Goal: Use online tool/utility: Utilize a website feature to perform a specific function

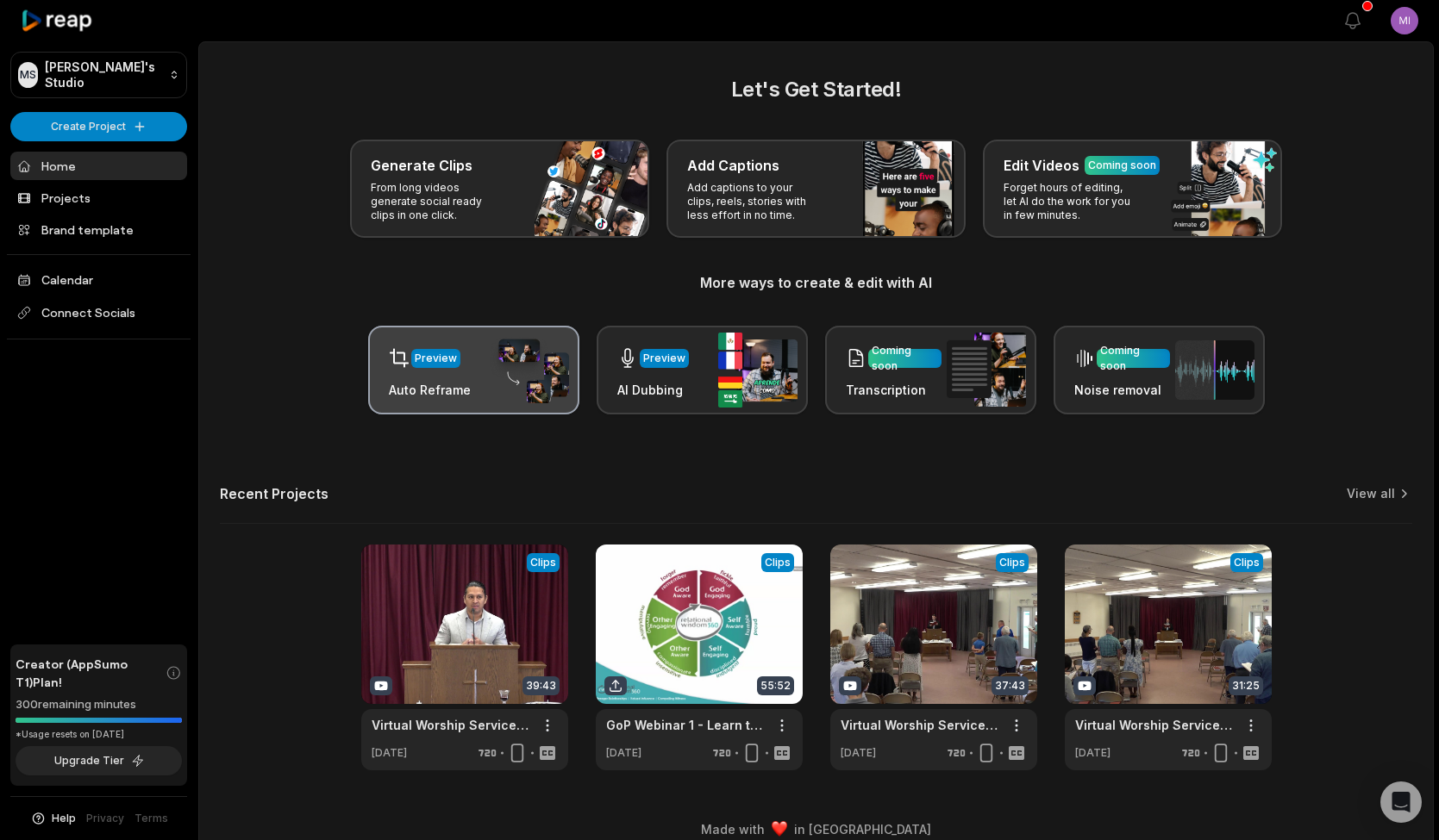
click at [475, 360] on div "Preview Auto Reframe" at bounding box center [474, 370] width 211 height 89
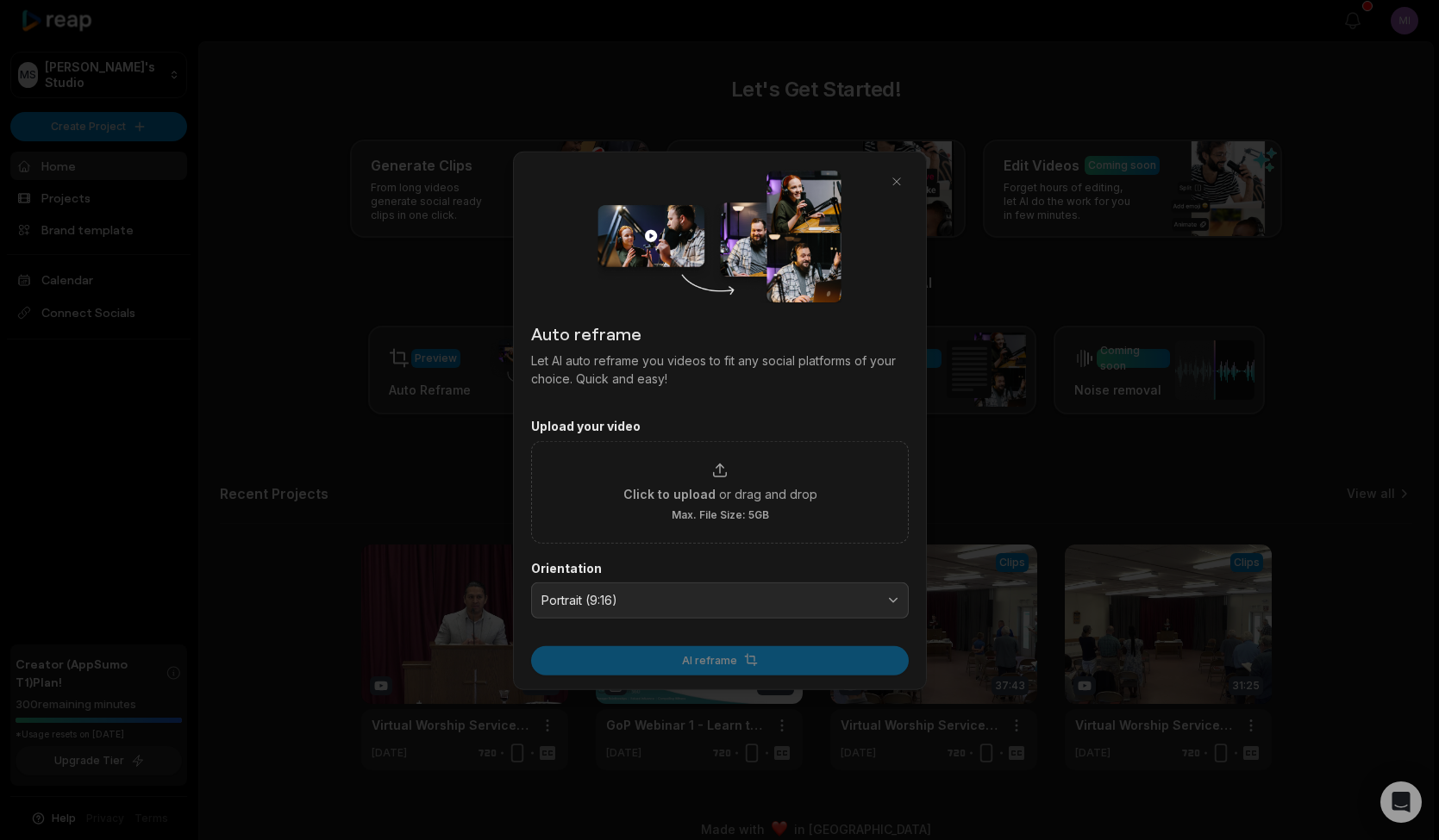
click at [477, 360] on div at bounding box center [719, 420] width 1439 height 840
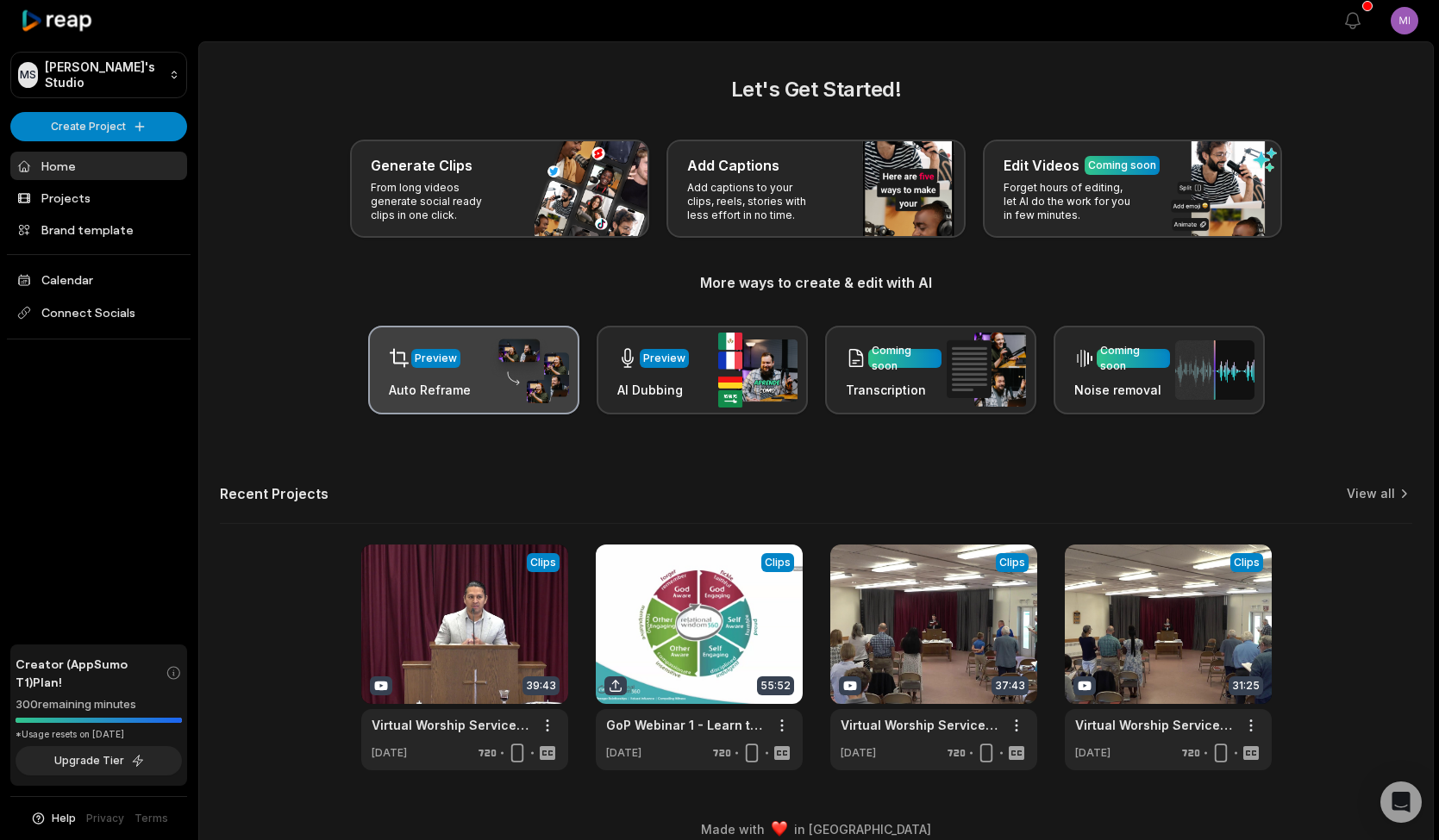
click at [504, 358] on img at bounding box center [529, 370] width 79 height 67
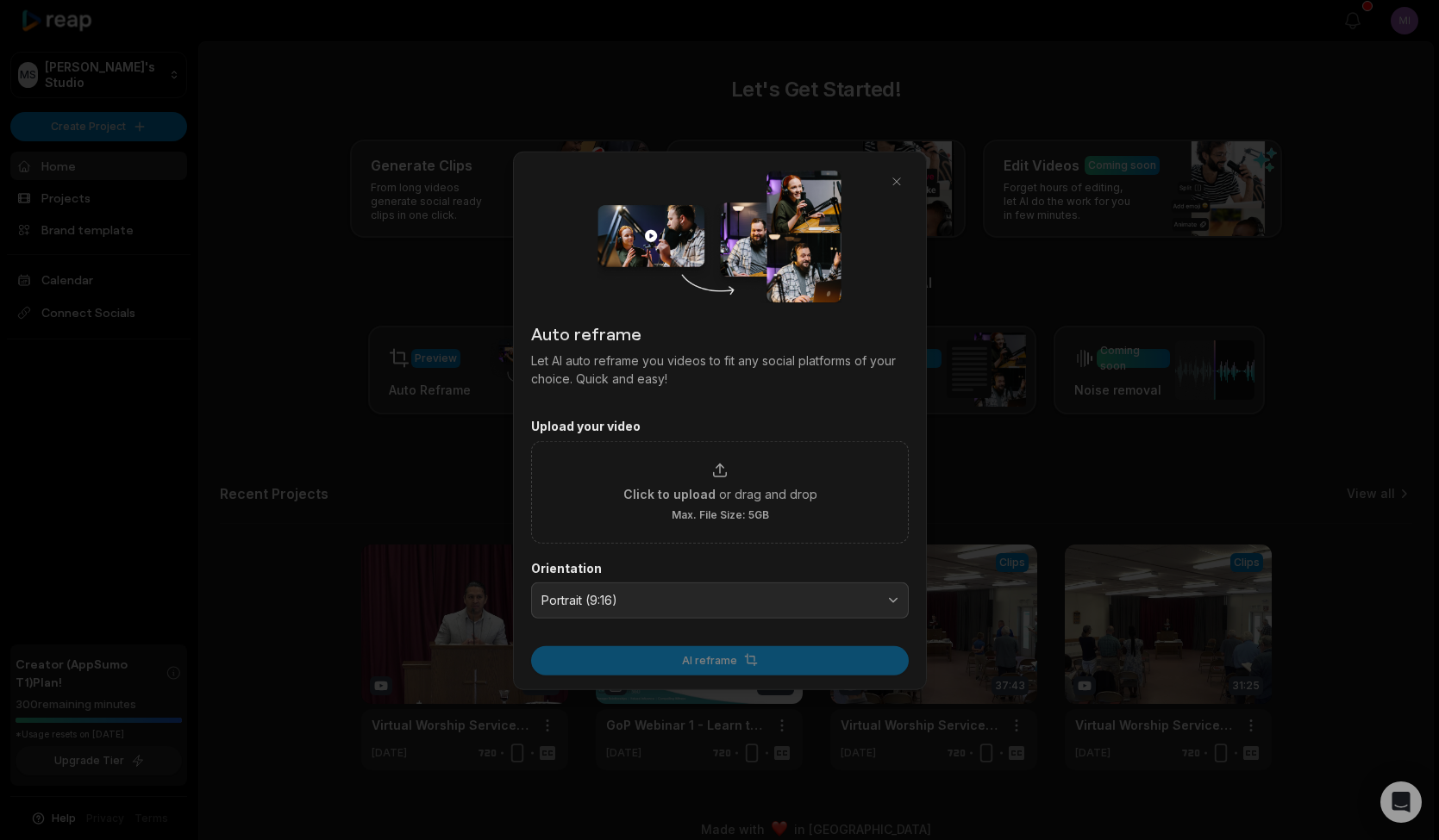
click at [815, 596] on span "Portrait (9:16)" at bounding box center [707, 599] width 333 height 15
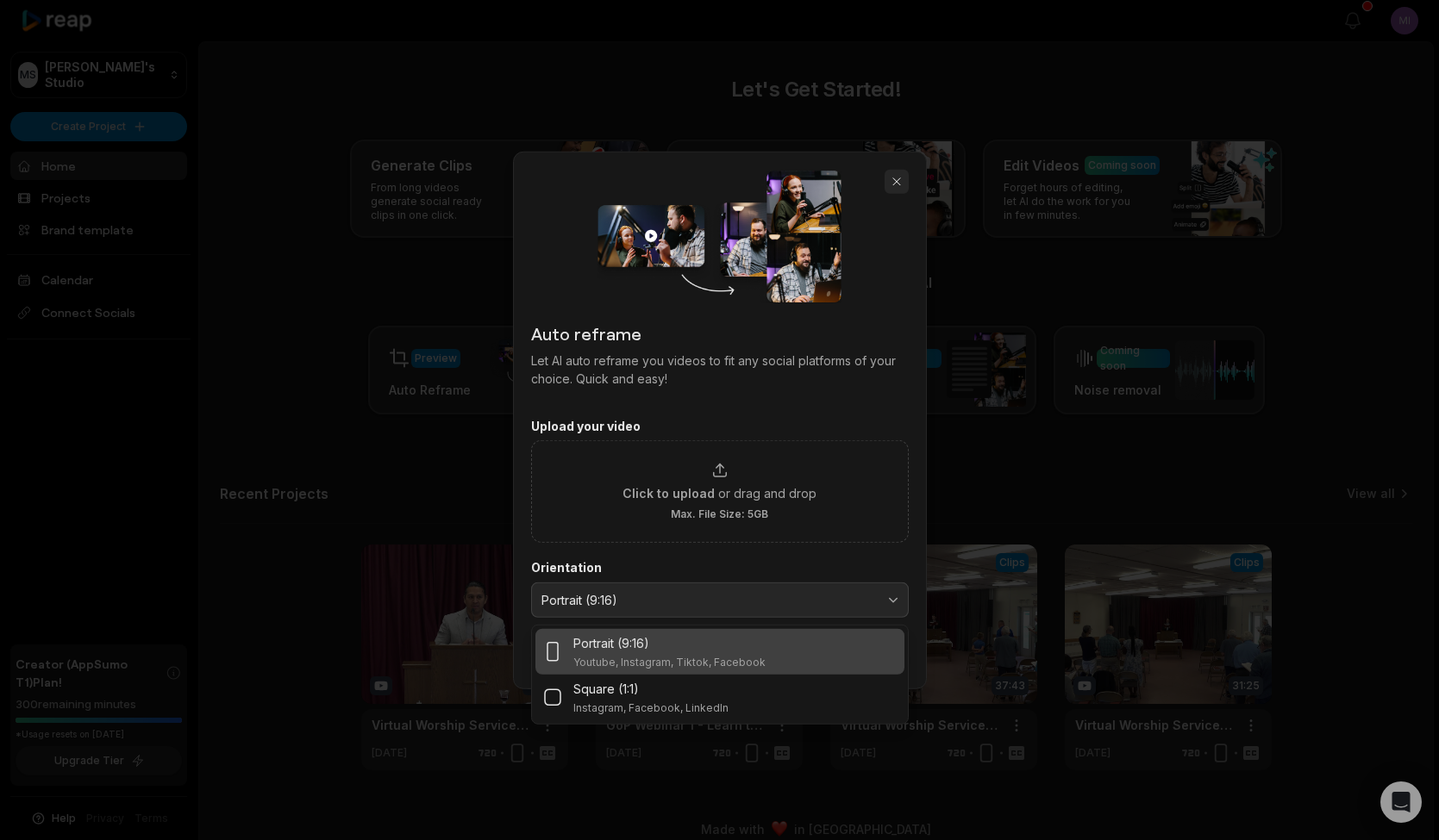
click at [897, 184] on button "button" at bounding box center [896, 181] width 24 height 24
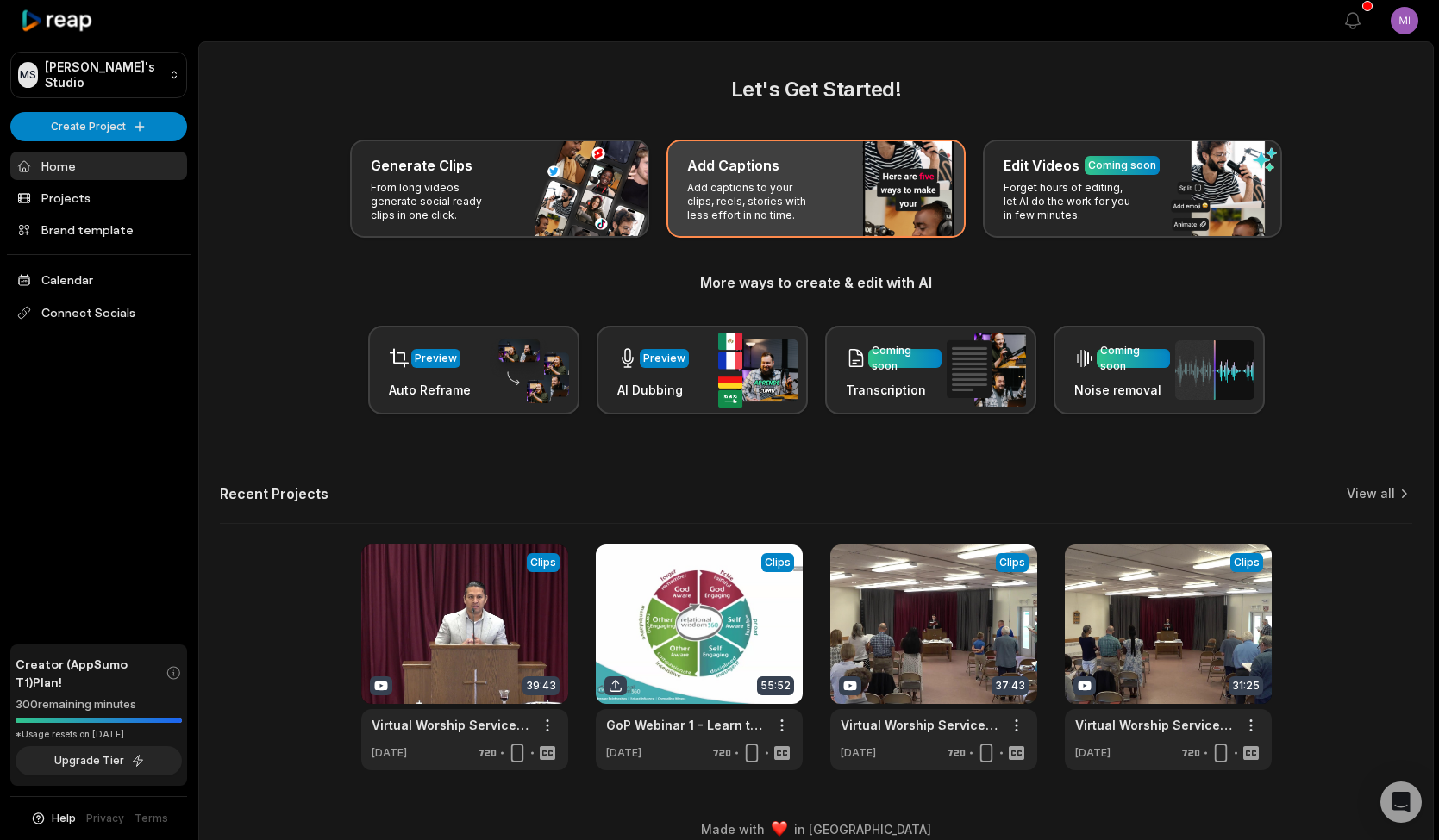
click at [856, 181] on div "Add Captions Add captions to your clips, reels, stories with less effort in no …" at bounding box center [815, 188] width 299 height 98
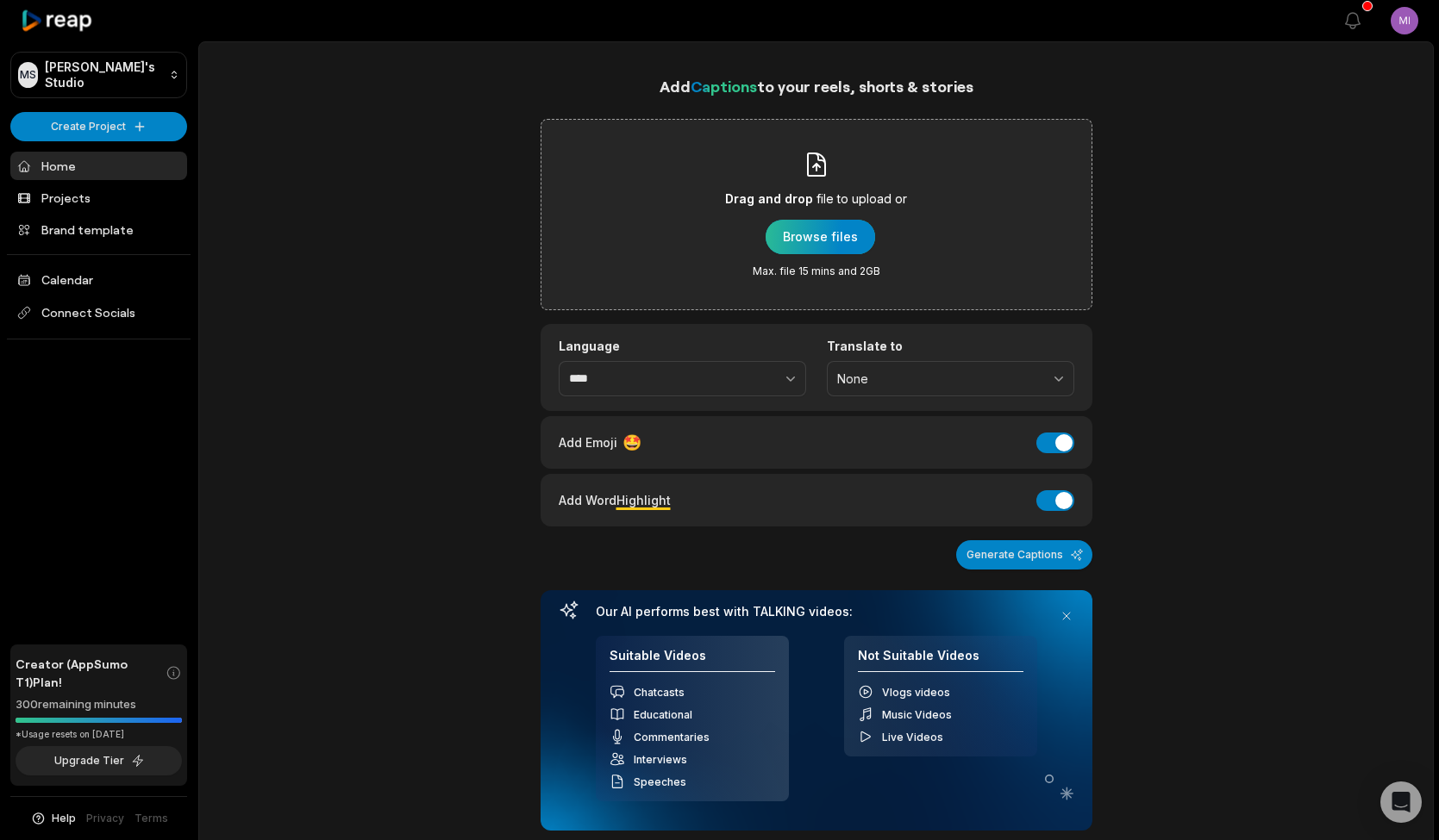
click at [817, 247] on div "button" at bounding box center [821, 237] width 110 height 34
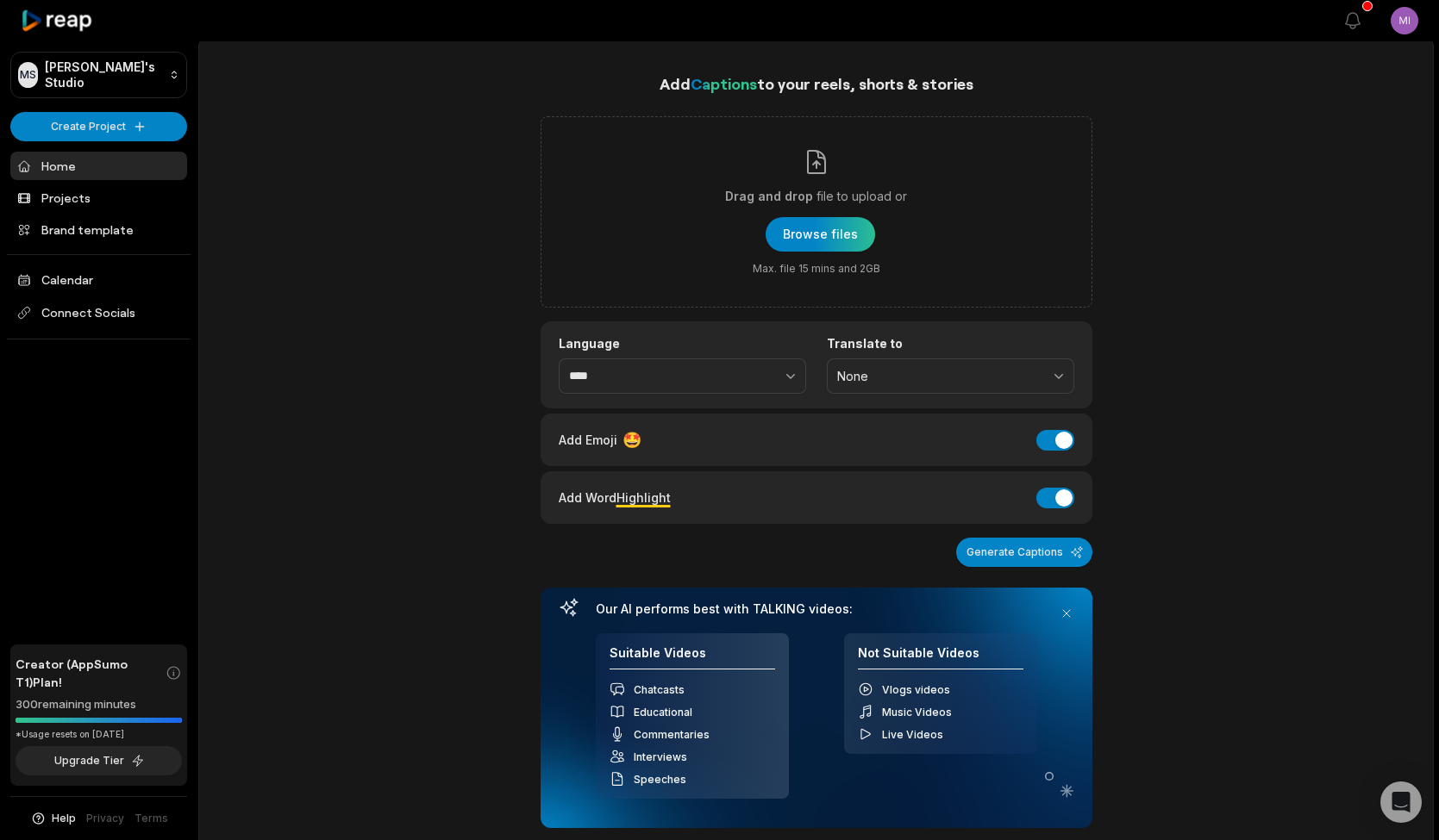
scroll to position [1, 0]
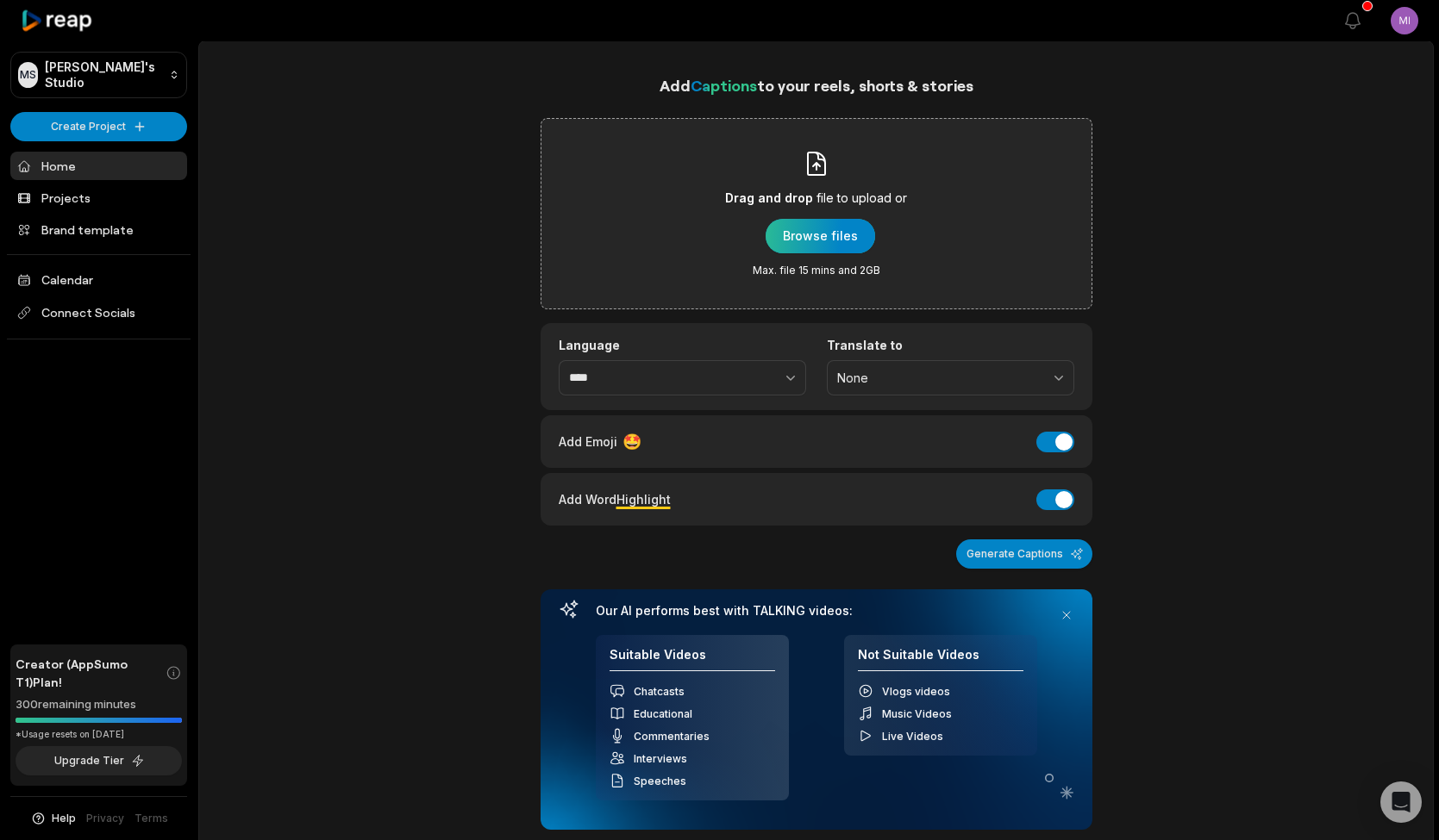
click at [822, 243] on div "button" at bounding box center [821, 236] width 110 height 34
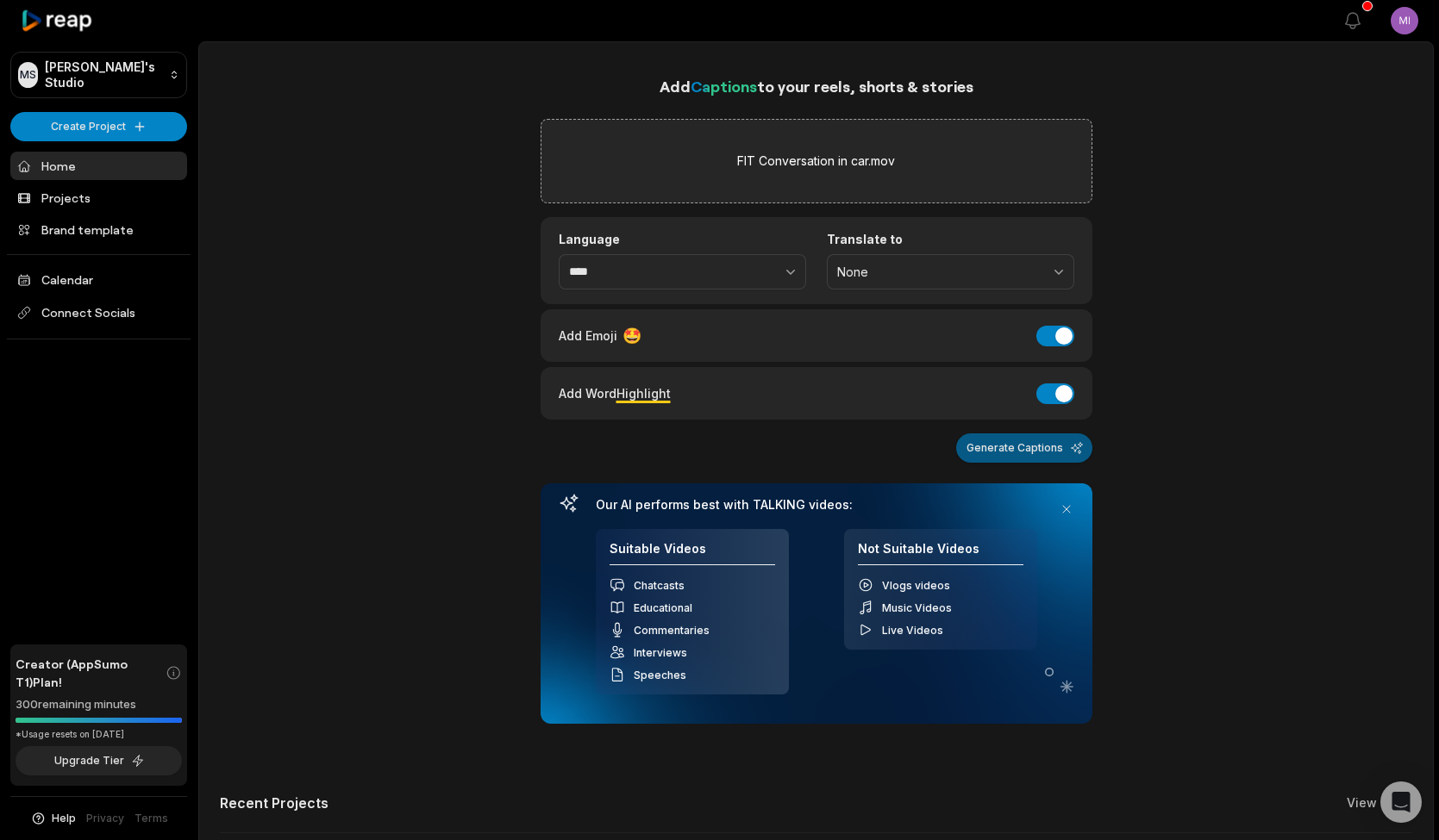
scroll to position [0, 0]
click at [999, 450] on button "Generate Captions" at bounding box center [1025, 447] width 137 height 30
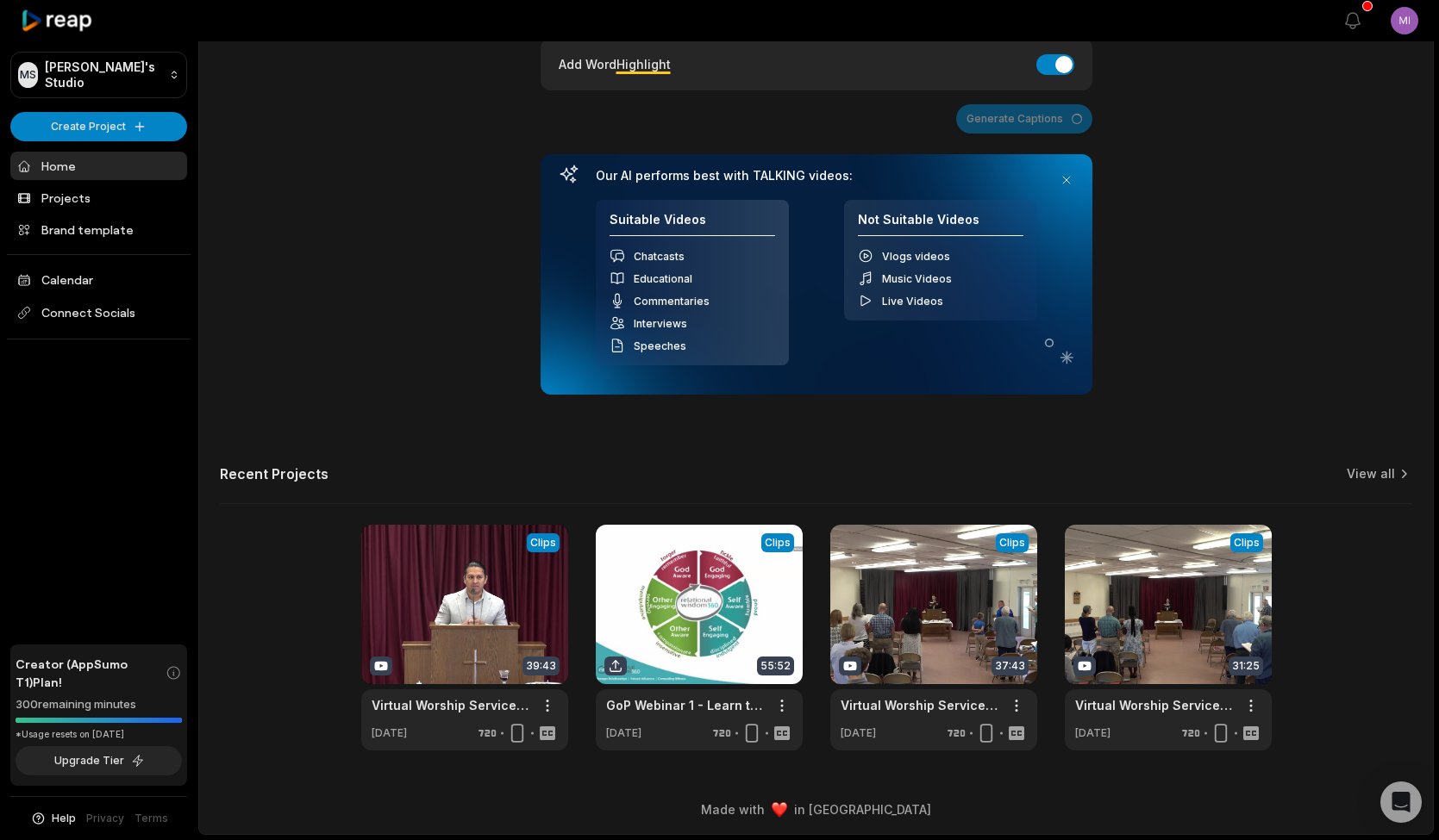
scroll to position [328, 0]
click at [1065, 180] on button at bounding box center [1066, 181] width 24 height 24
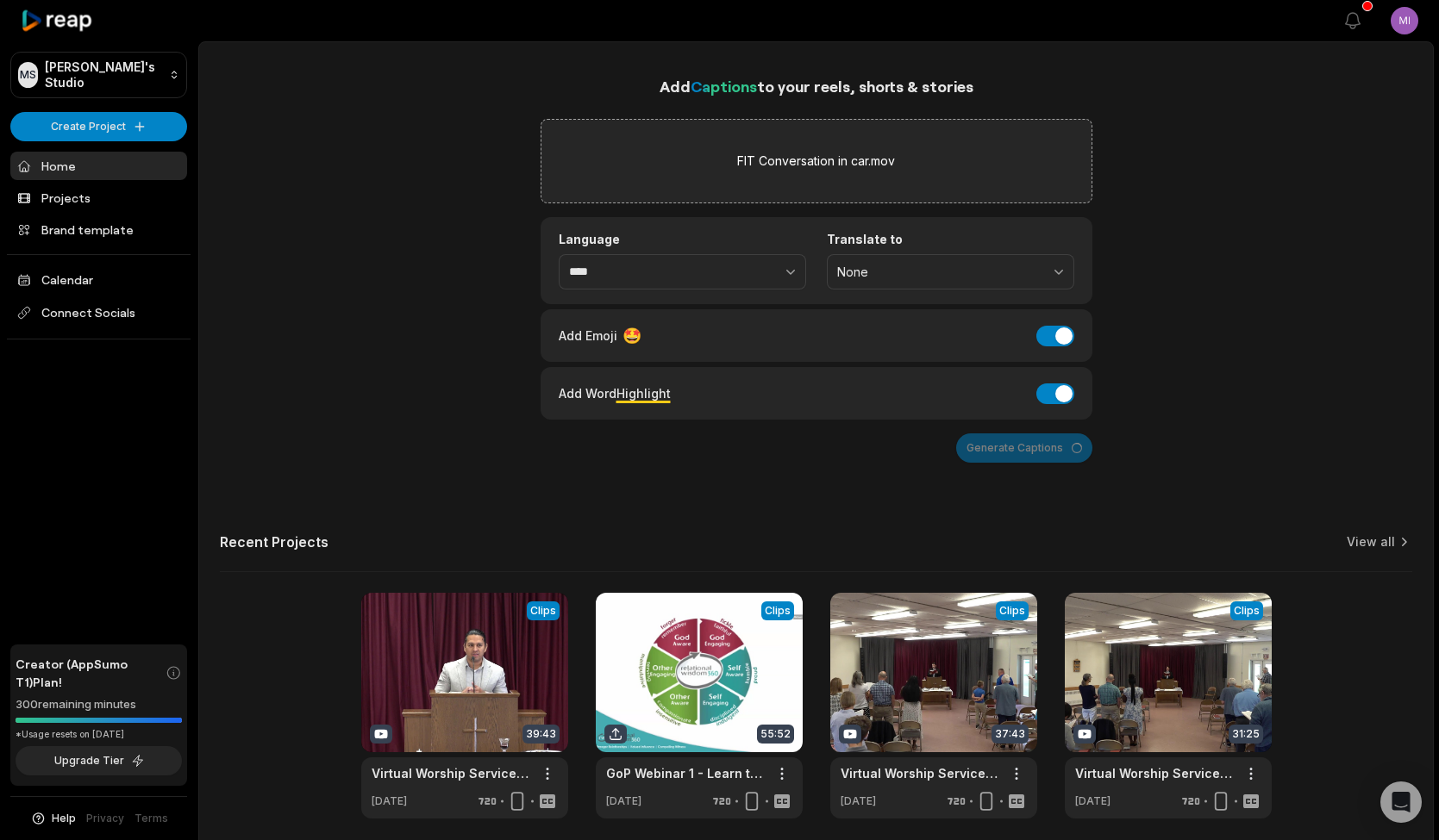
scroll to position [0, 0]
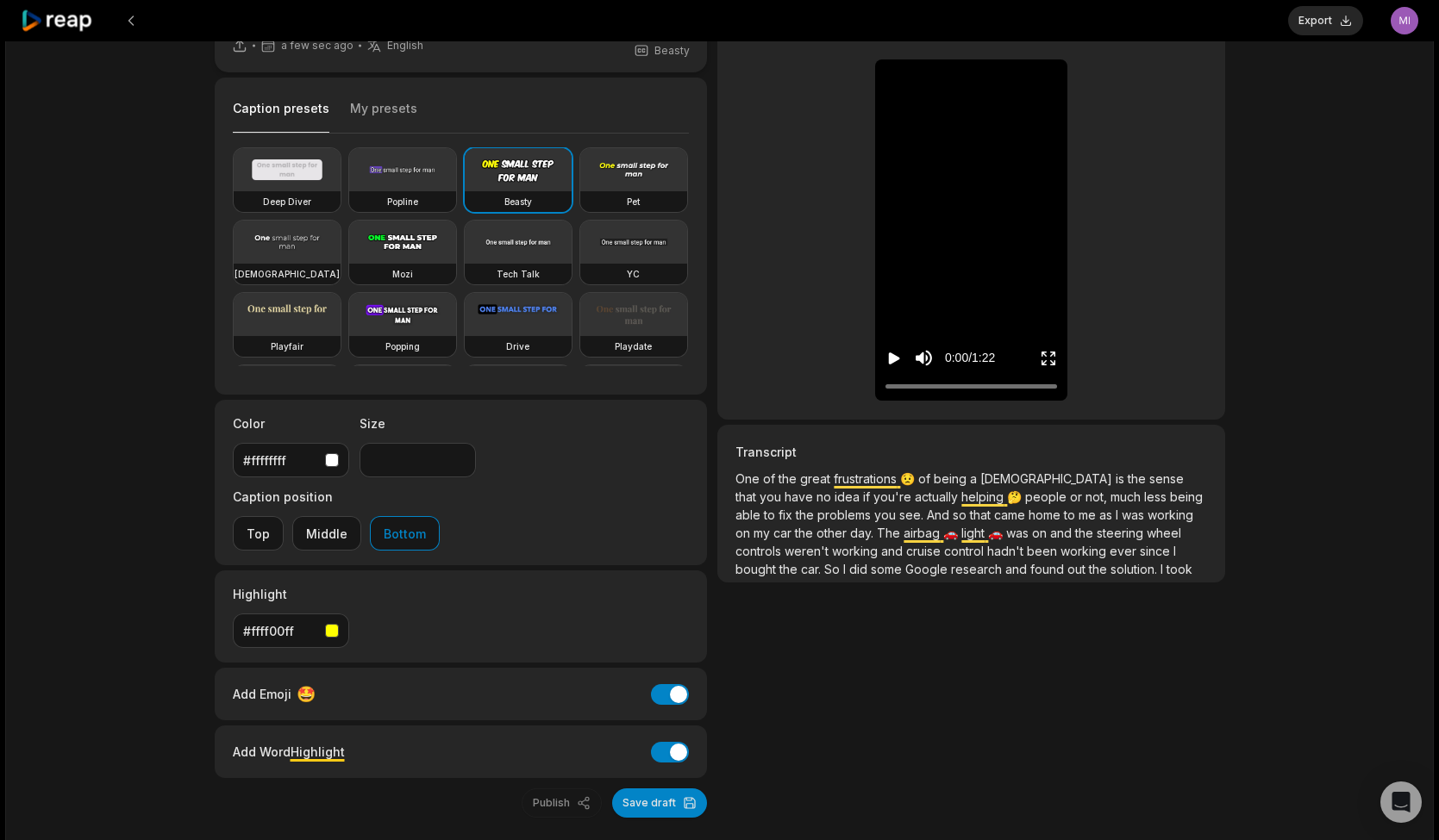
scroll to position [71, 0]
click at [812, 478] on span "great" at bounding box center [816, 480] width 33 height 14
click at [858, 482] on span "frustrations" at bounding box center [866, 480] width 67 height 14
click at [895, 361] on icon "Play video" at bounding box center [894, 358] width 11 height 12
click at [417, 252] on video at bounding box center [402, 243] width 107 height 43
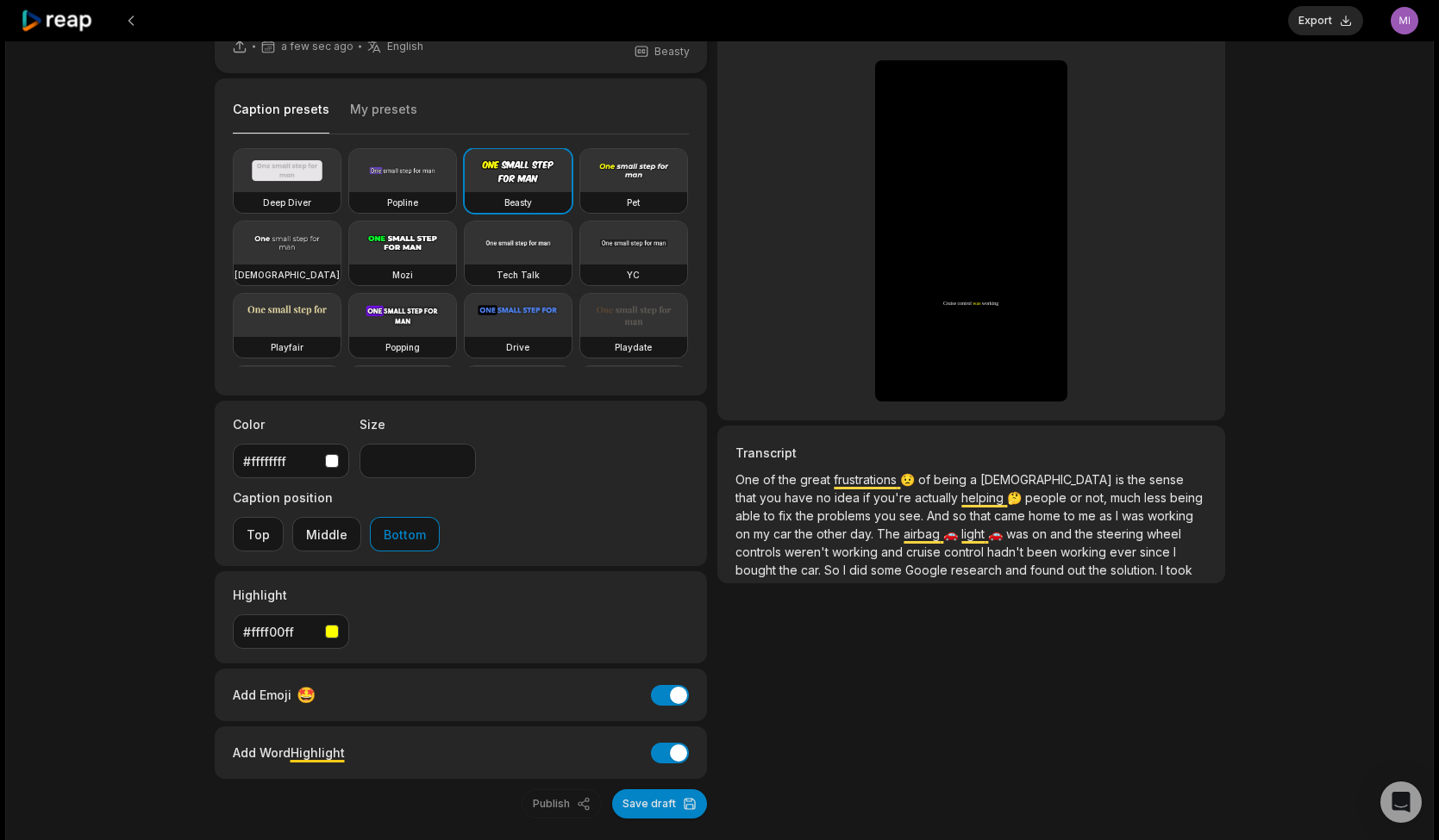
type input "**"
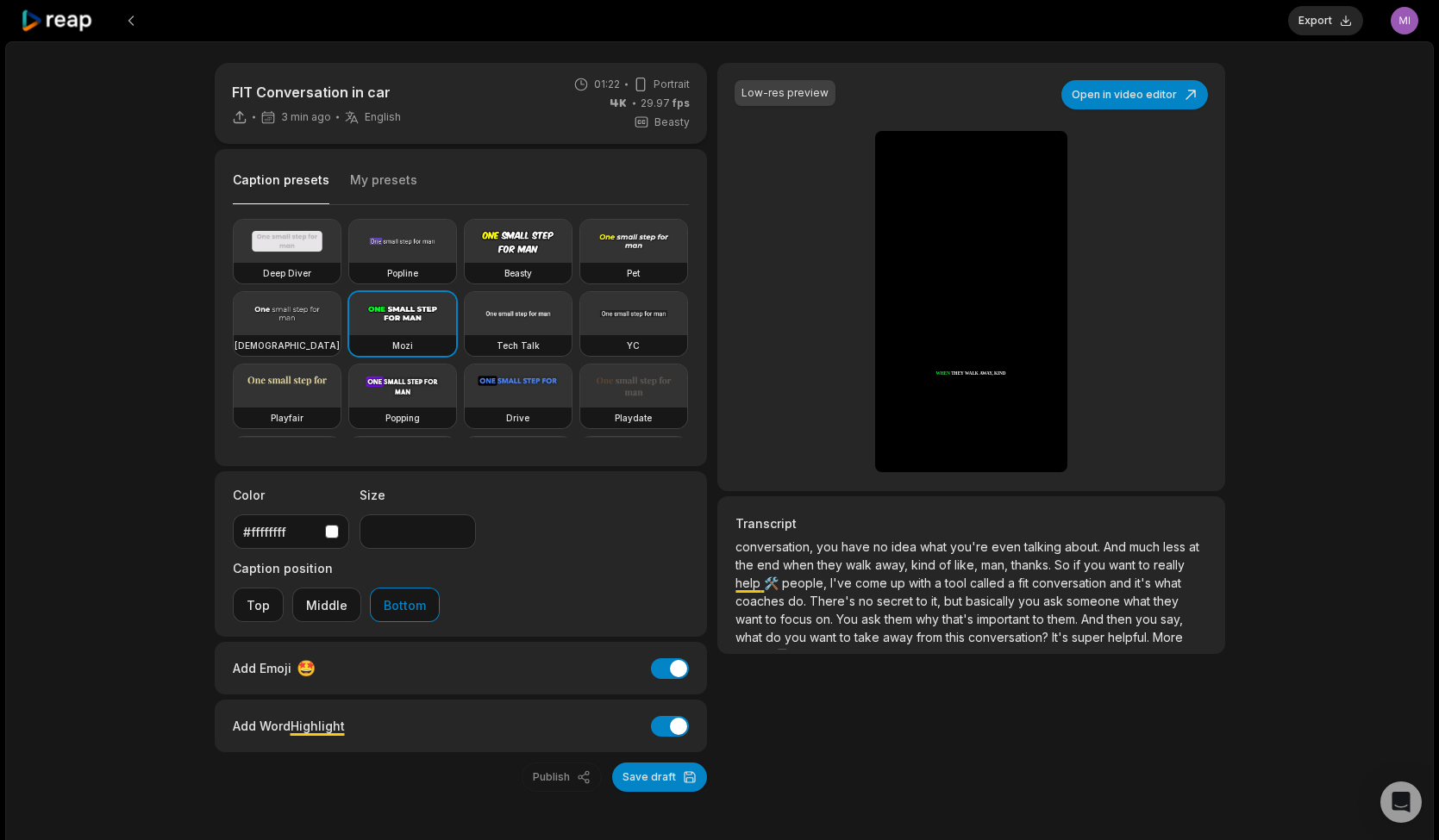
scroll to position [217, 0]
click at [440, 588] on button "Bottom" at bounding box center [404, 605] width 70 height 34
click at [284, 588] on button "Top" at bounding box center [258, 605] width 51 height 34
click at [893, 427] on icon "Play video" at bounding box center [894, 429] width 11 height 12
click at [361, 588] on button "Middle" at bounding box center [326, 605] width 69 height 34
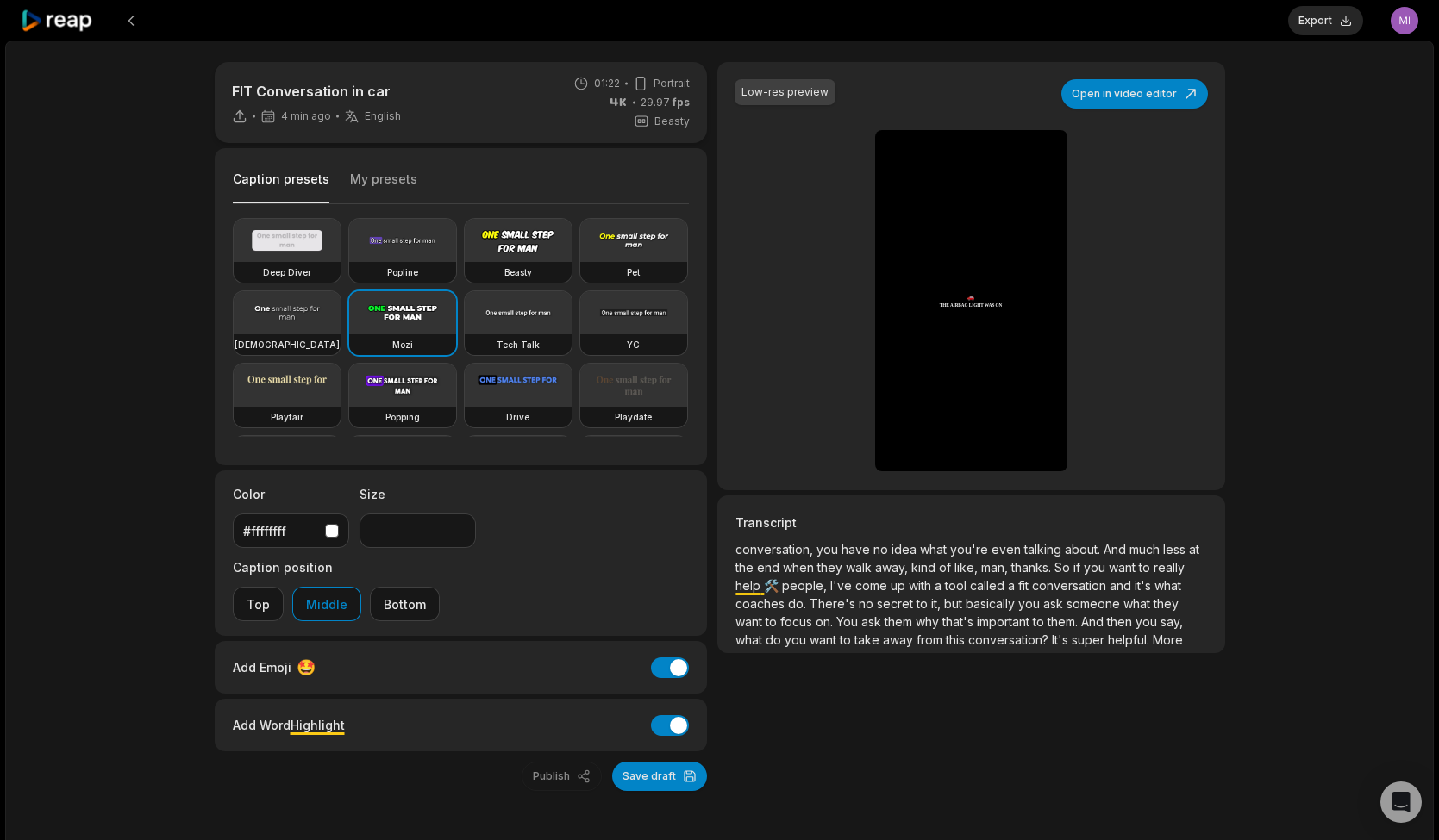
scroll to position [0, 0]
click at [1135, 88] on button "Open in video editor" at bounding box center [1134, 94] width 147 height 30
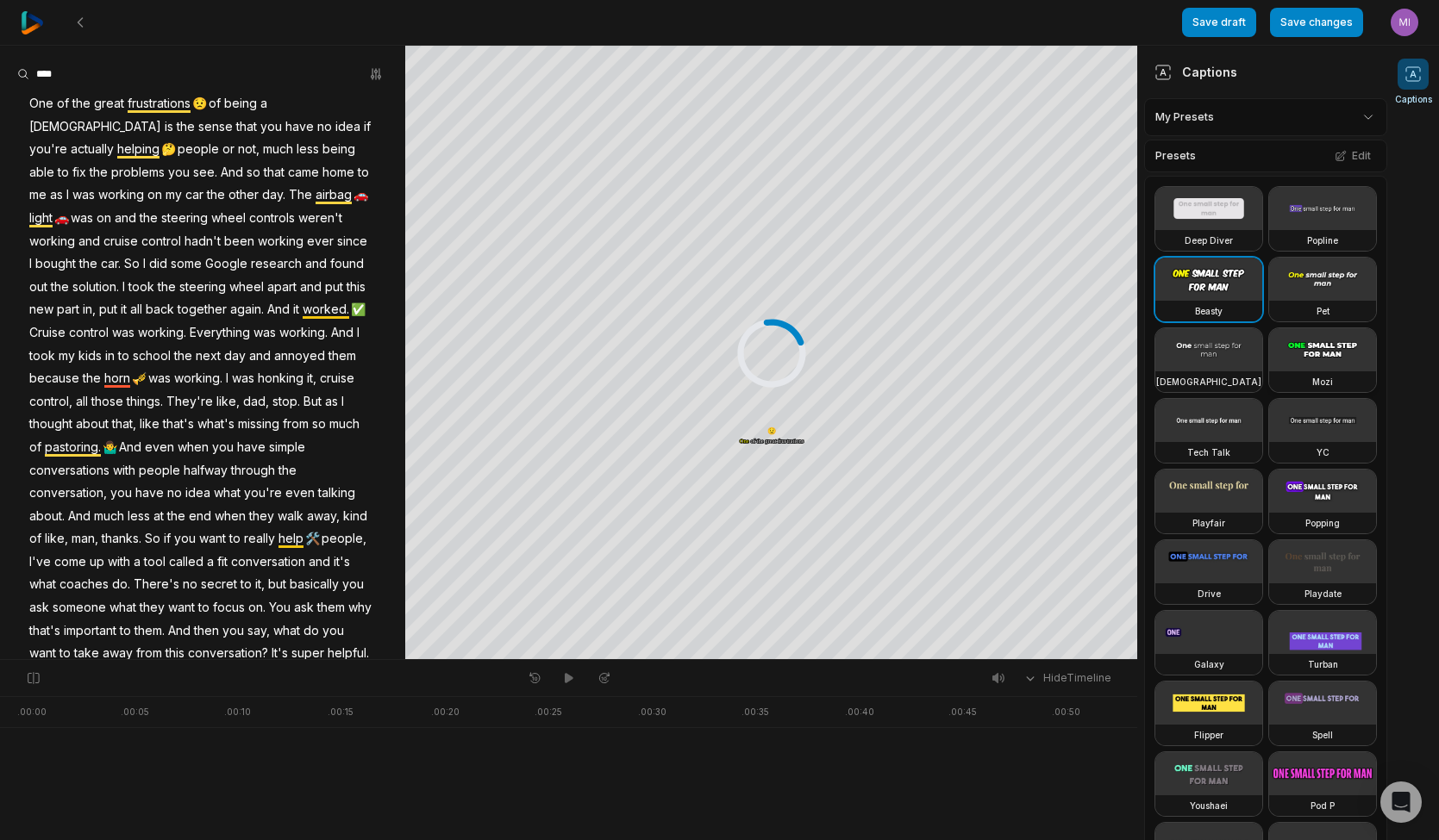
click at [1333, 370] on video at bounding box center [1322, 349] width 107 height 43
